Goal: Information Seeking & Learning: Learn about a topic

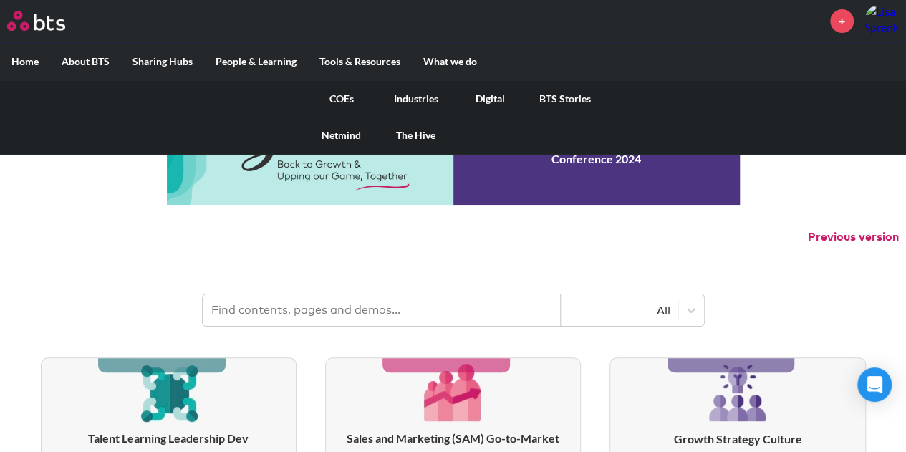
click at [436, 62] on label "What we do" at bounding box center [450, 61] width 77 height 37
click at [0, 0] on input "What we do" at bounding box center [0, 0] width 0 height 0
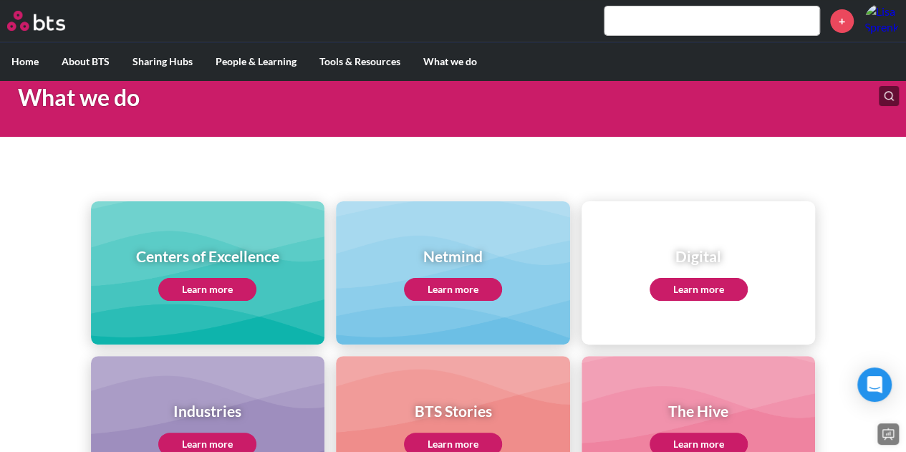
scroll to position [143, 0]
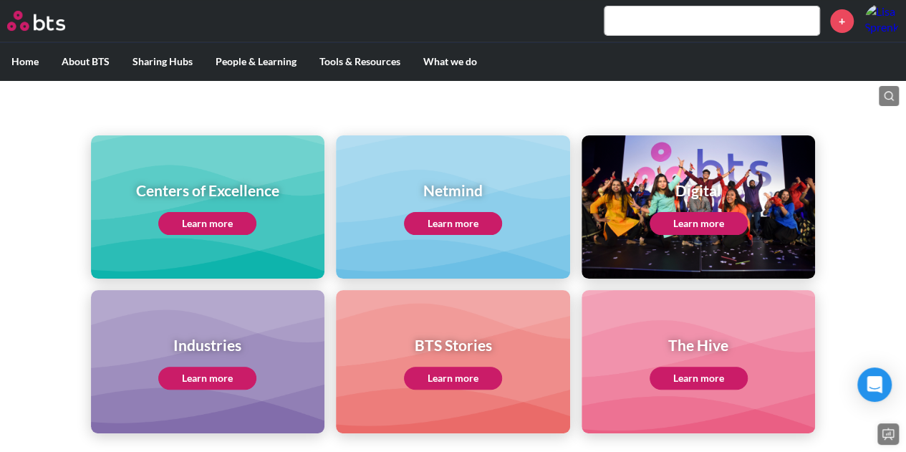
click at [197, 228] on link "Learn more" at bounding box center [207, 223] width 98 height 23
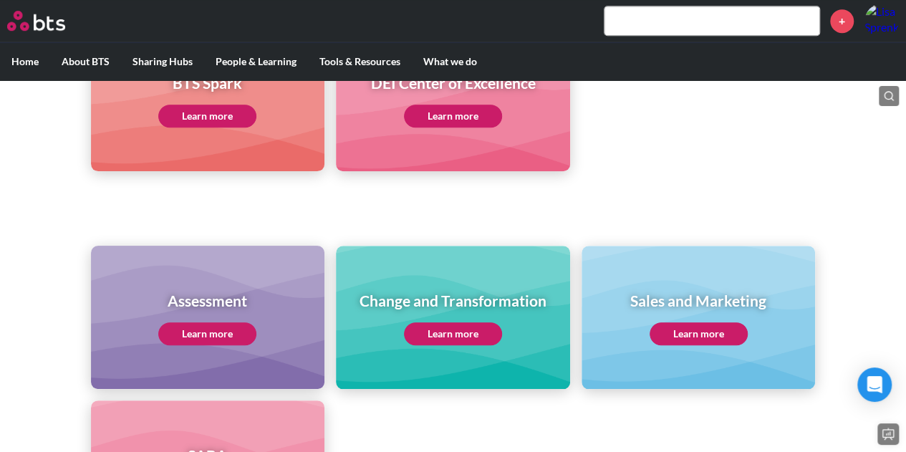
scroll to position [501, 0]
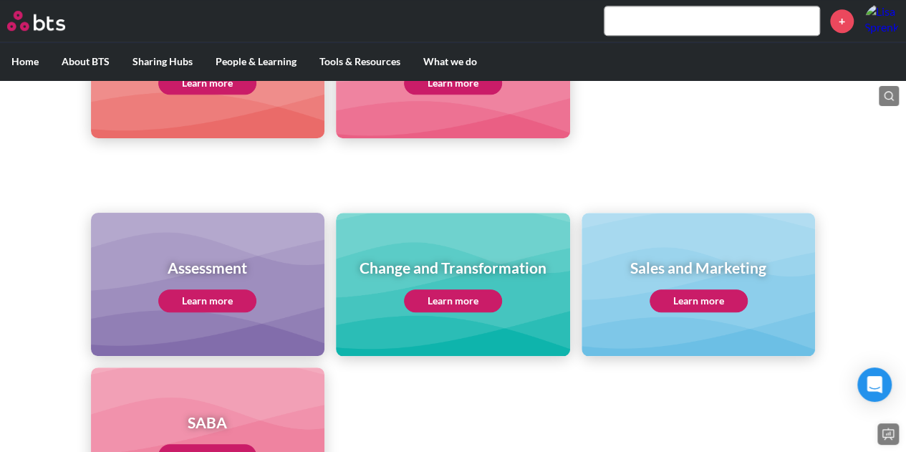
click at [486, 289] on link "Learn more" at bounding box center [453, 300] width 98 height 23
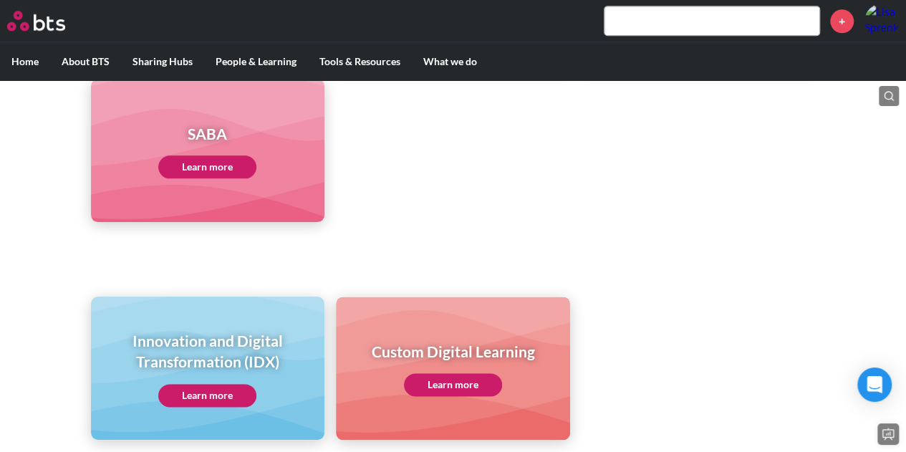
scroll to position [859, 0]
